Goal: Transaction & Acquisition: Download file/media

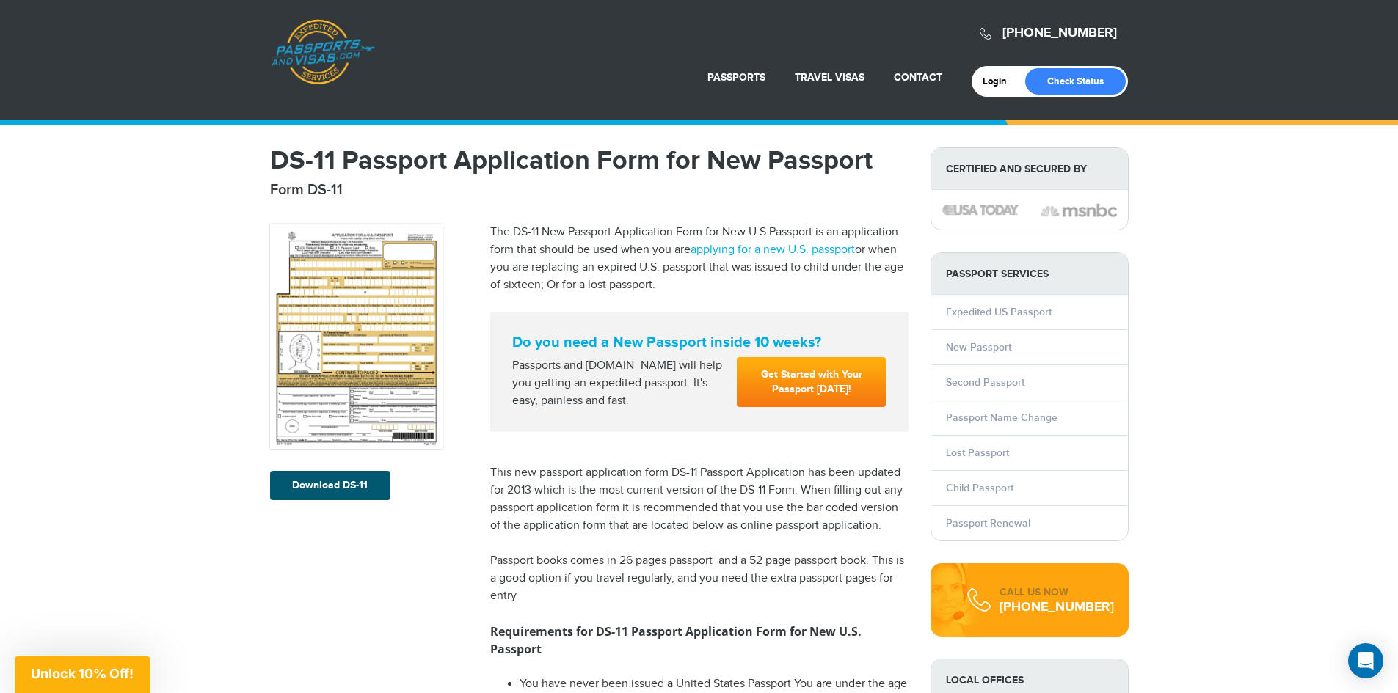
click at [289, 483] on link "Download DS-11" at bounding box center [330, 485] width 120 height 29
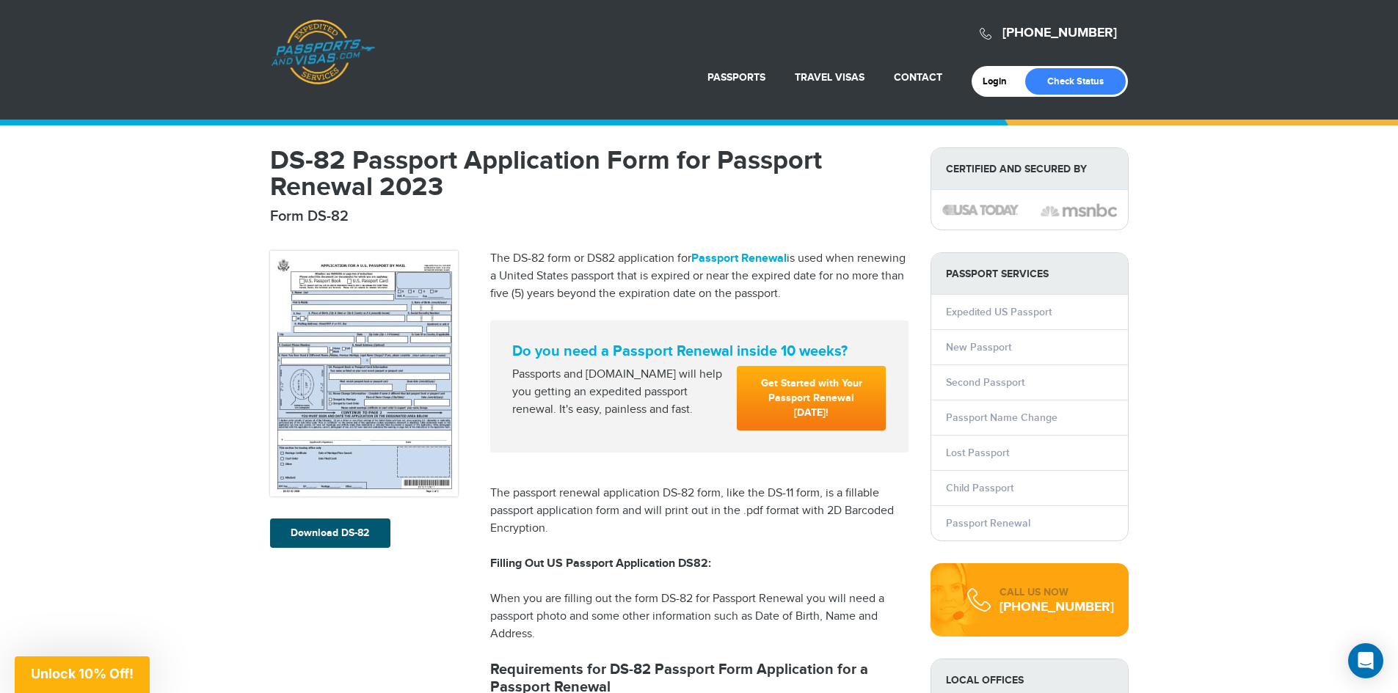
click at [332, 526] on link "Download DS-82" at bounding box center [330, 533] width 120 height 29
